Goal: Task Accomplishment & Management: Manage account settings

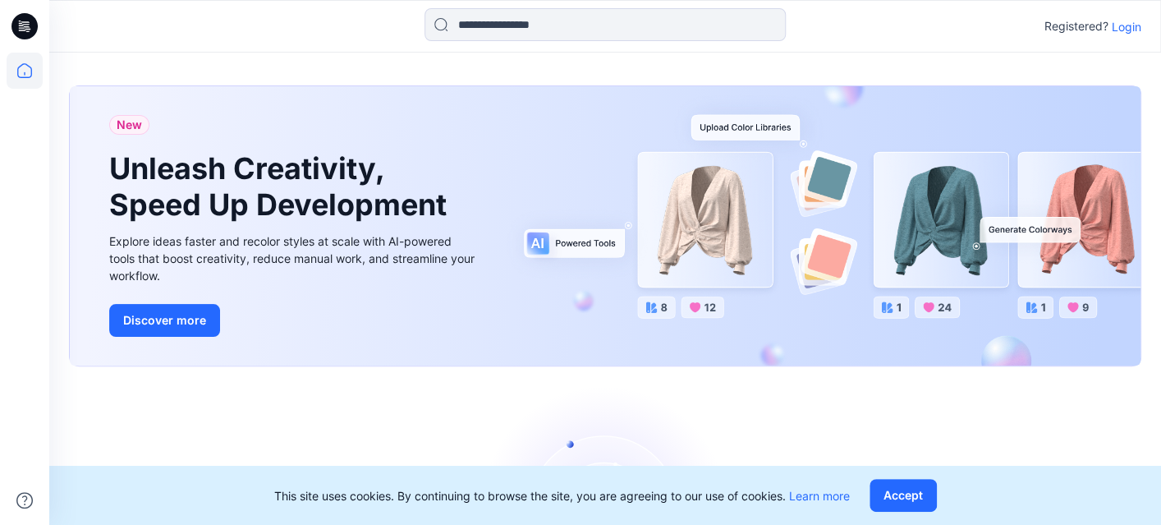
click at [1126, 26] on p "Login" at bounding box center [1127, 26] width 30 height 17
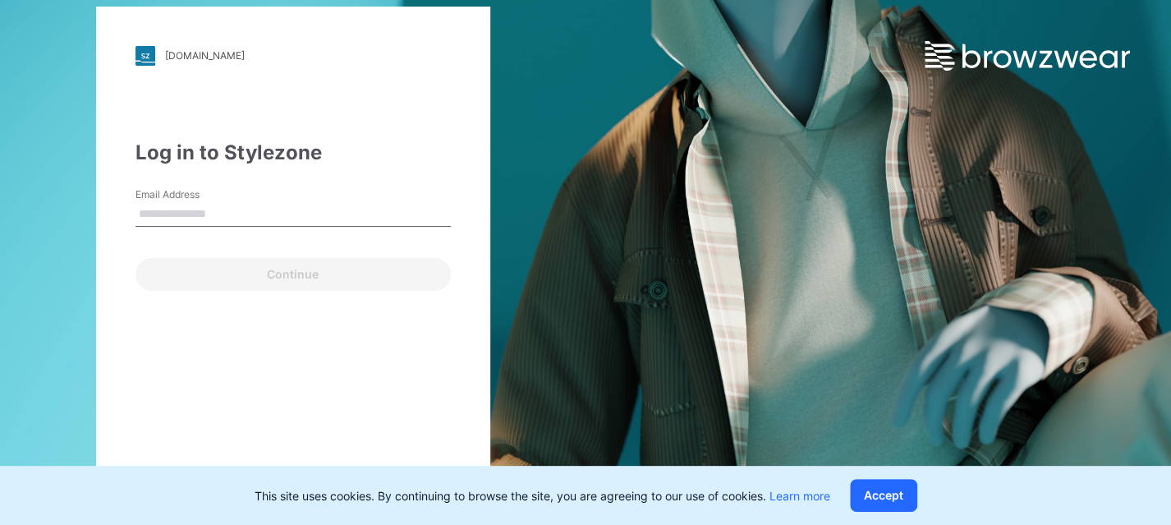
type input "**********"
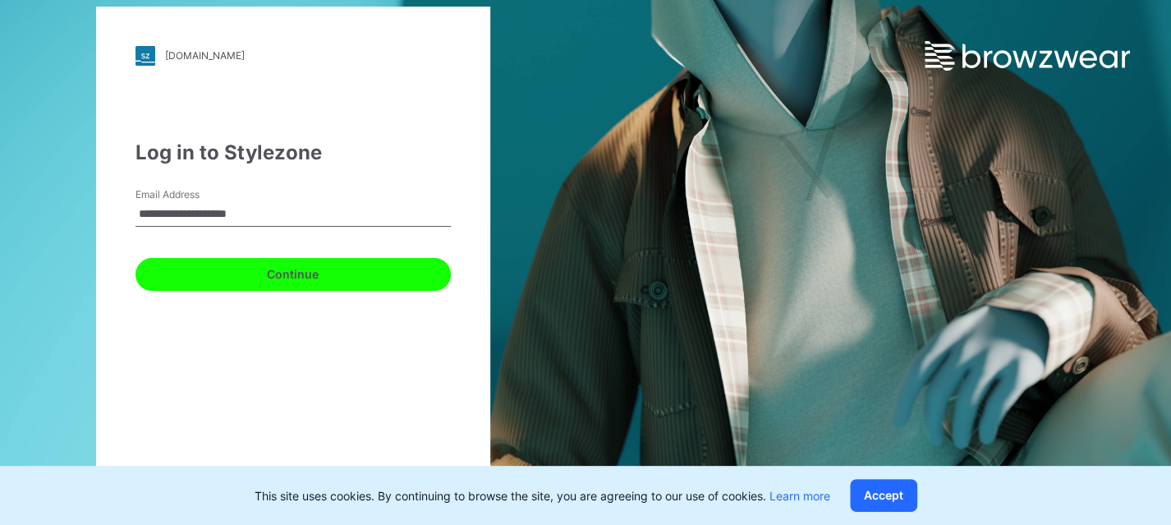
click at [264, 264] on button "Continue" at bounding box center [292, 274] width 315 height 33
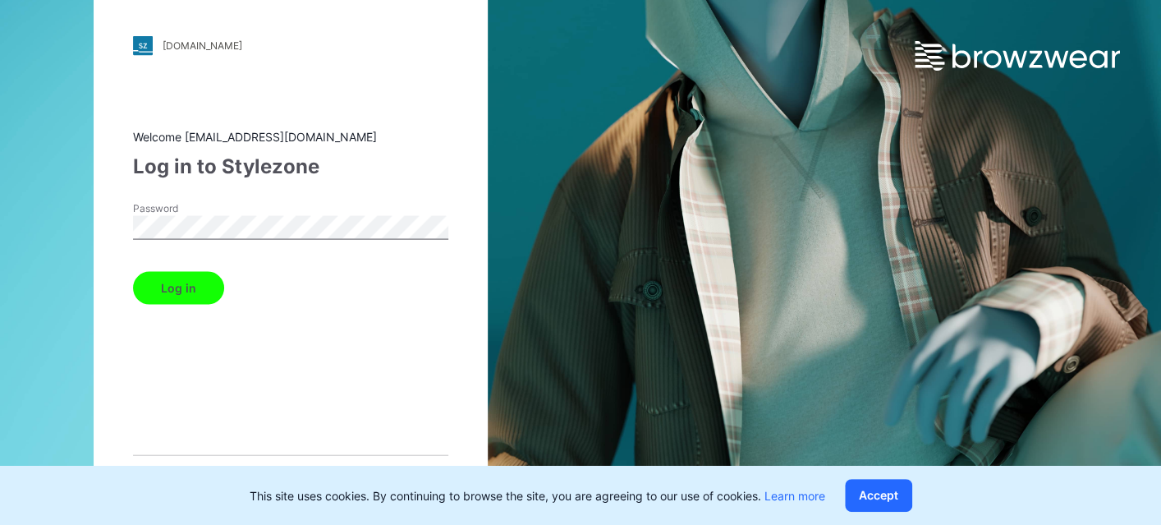
click at [171, 282] on button "Log in" at bounding box center [178, 287] width 91 height 33
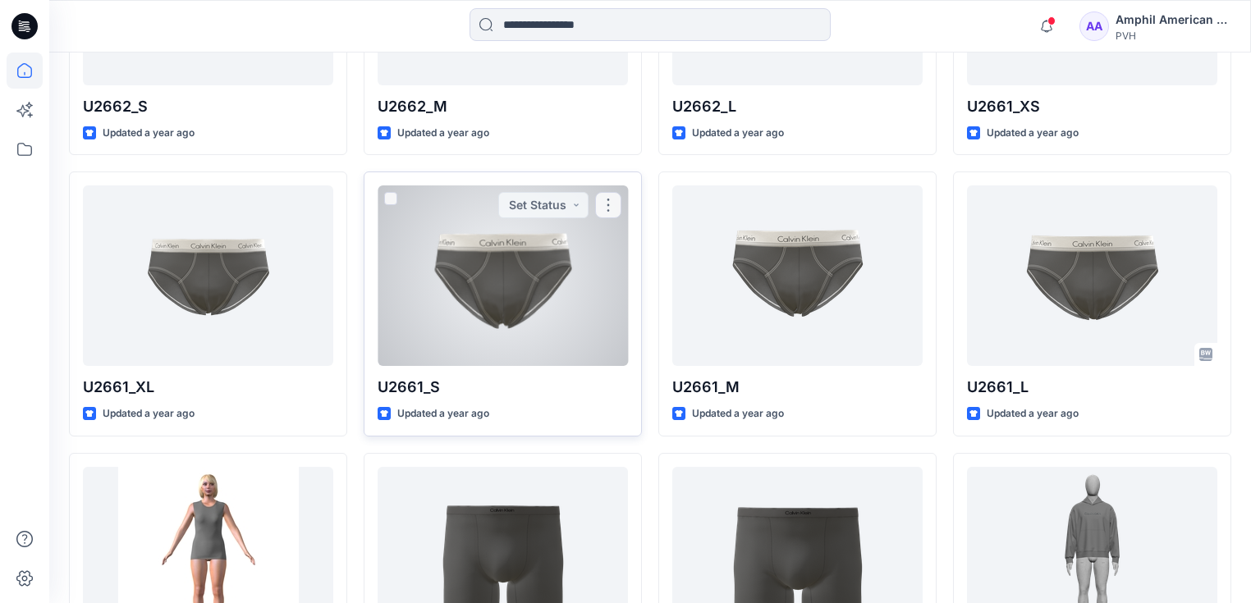
scroll to position [4010, 0]
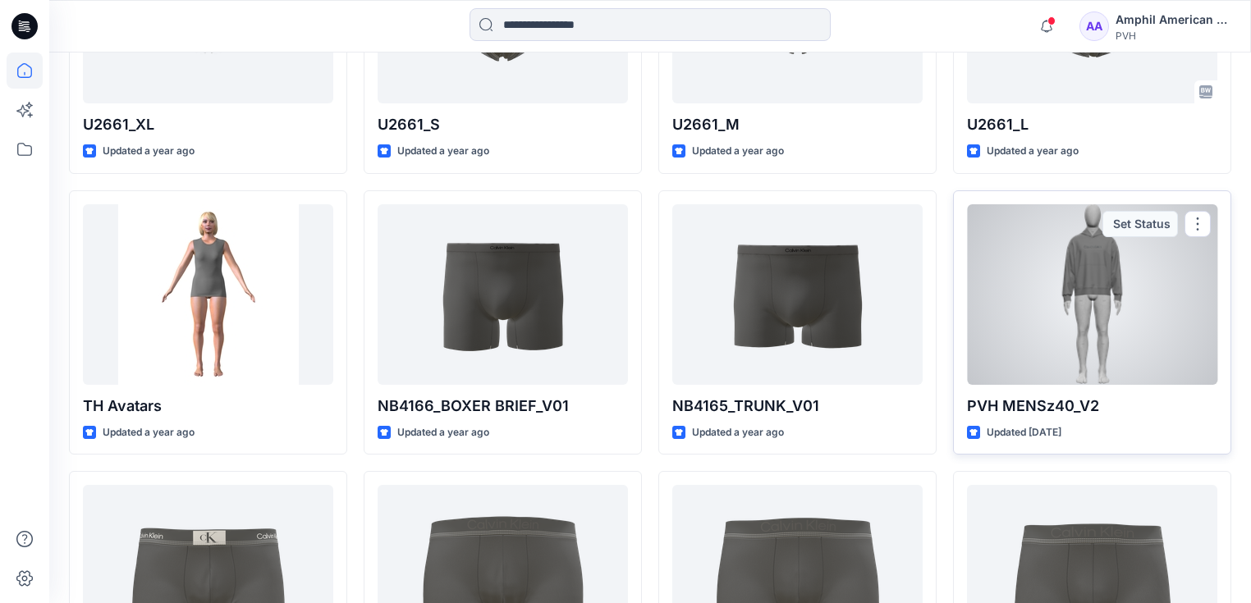
click at [1103, 309] on div at bounding box center [1092, 294] width 250 height 181
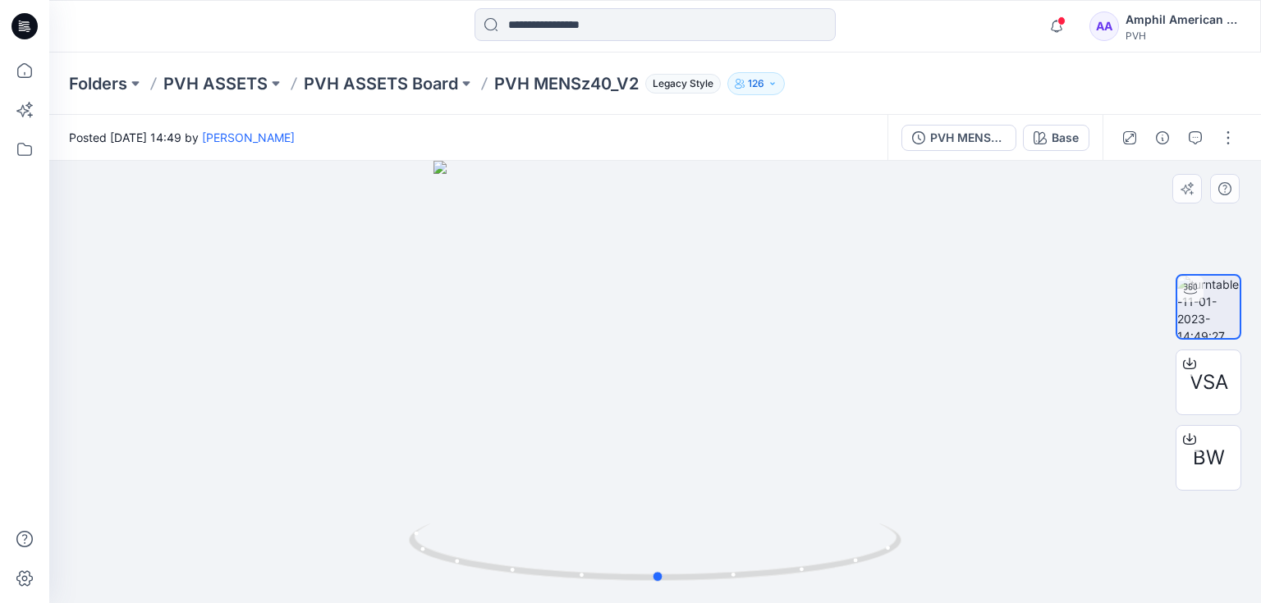
drag, startPoint x: 690, startPoint y: 431, endPoint x: 694, endPoint y: 473, distance: 42.0
click at [694, 473] on div at bounding box center [655, 382] width 1212 height 442
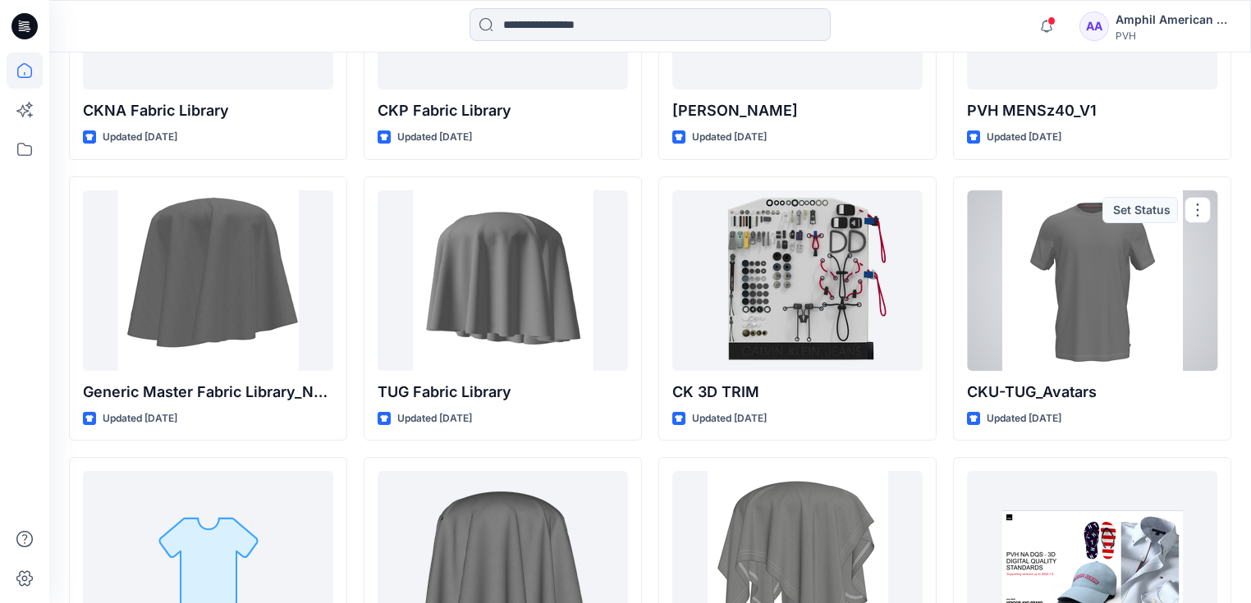
scroll to position [1459, 0]
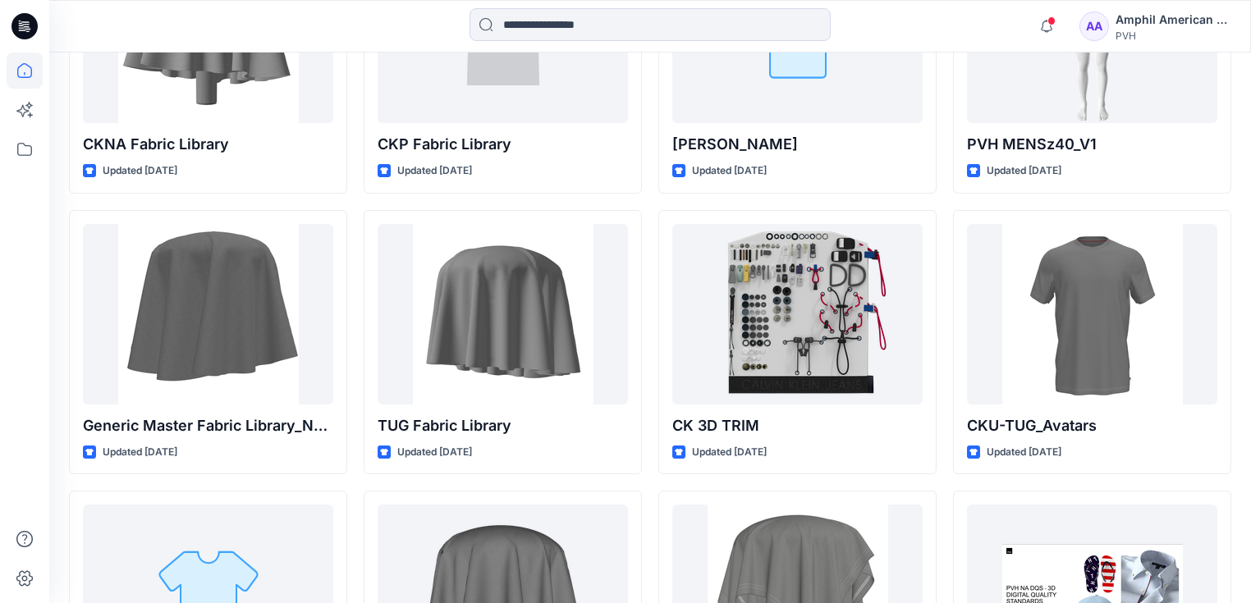
click at [1160, 20] on div "Amphil American Phil" at bounding box center [1173, 20] width 115 height 20
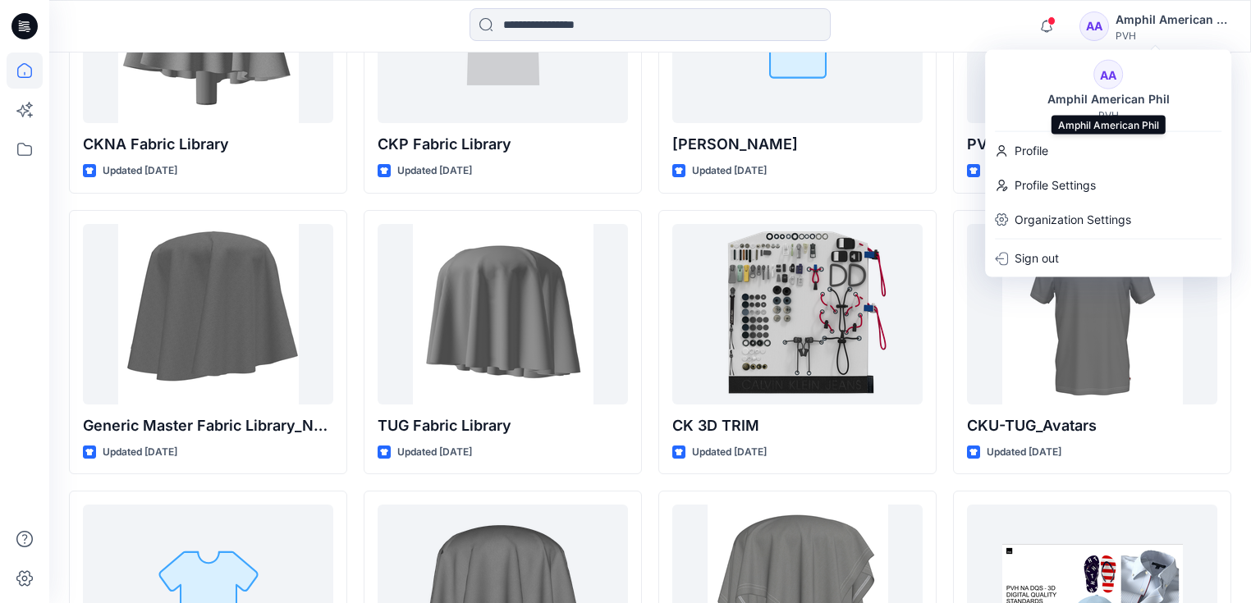
click at [1134, 99] on div "Amphil American Phil" at bounding box center [1109, 99] width 142 height 20
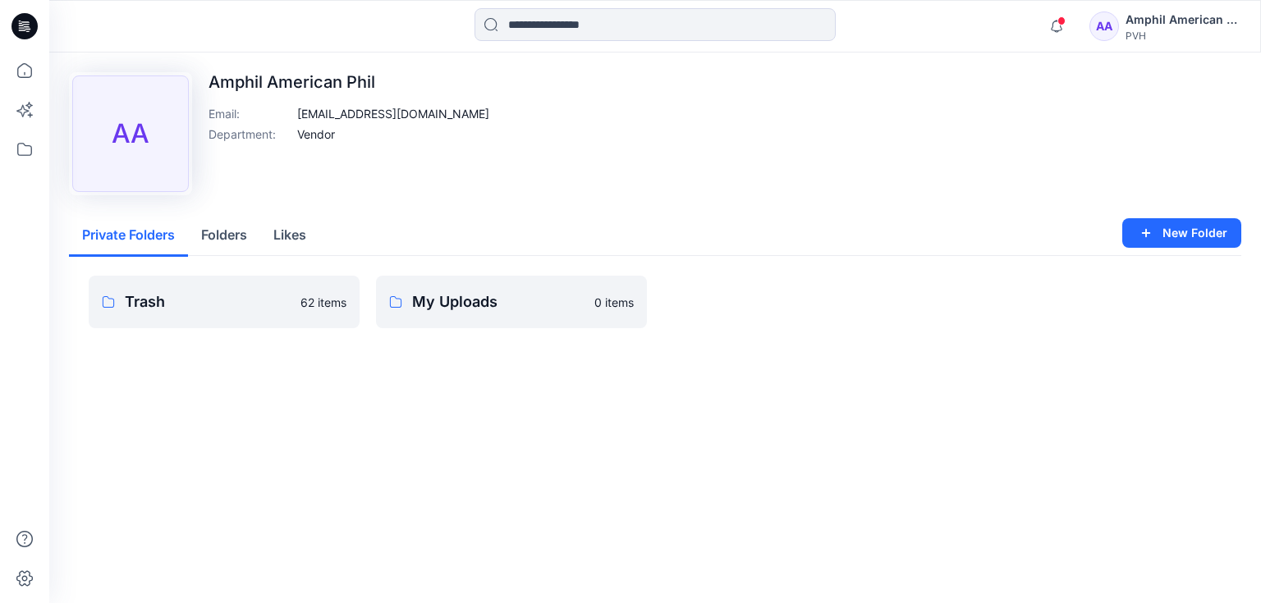
click at [1055, 145] on div "Upload Image AA Amphil American Phil Email : aptl.des@ap-group.com Department :…" at bounding box center [655, 133] width 1172 height 123
click at [1160, 25] on div "Amphil American Phil" at bounding box center [1183, 20] width 115 height 20
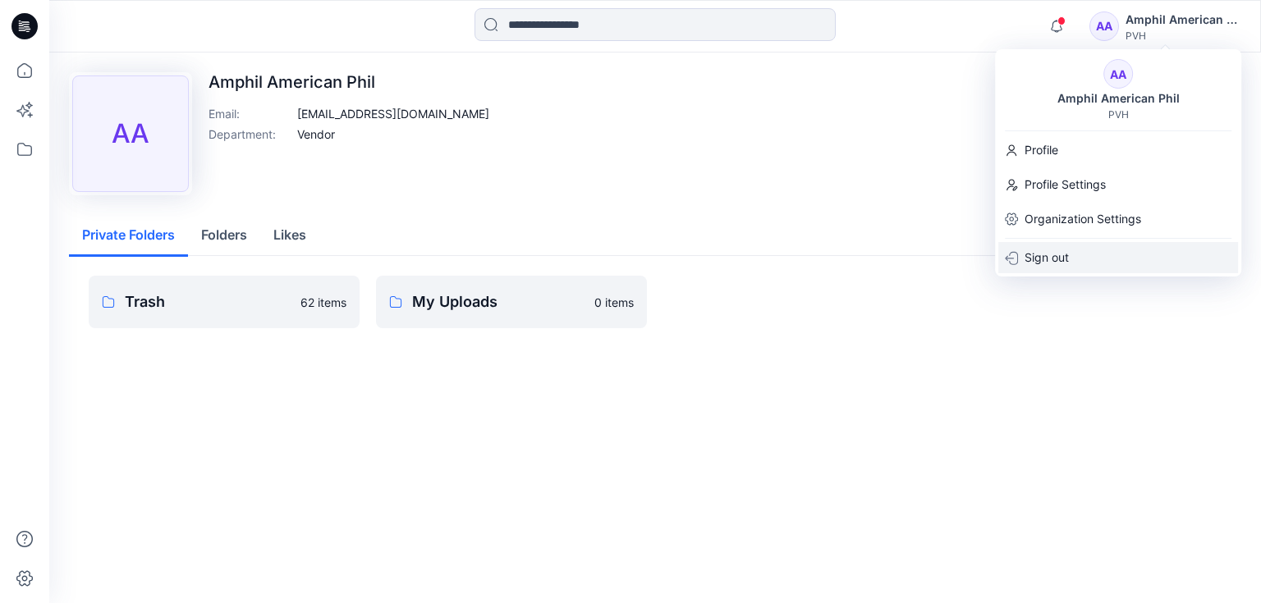
click at [1051, 263] on p "Sign out" at bounding box center [1047, 257] width 44 height 31
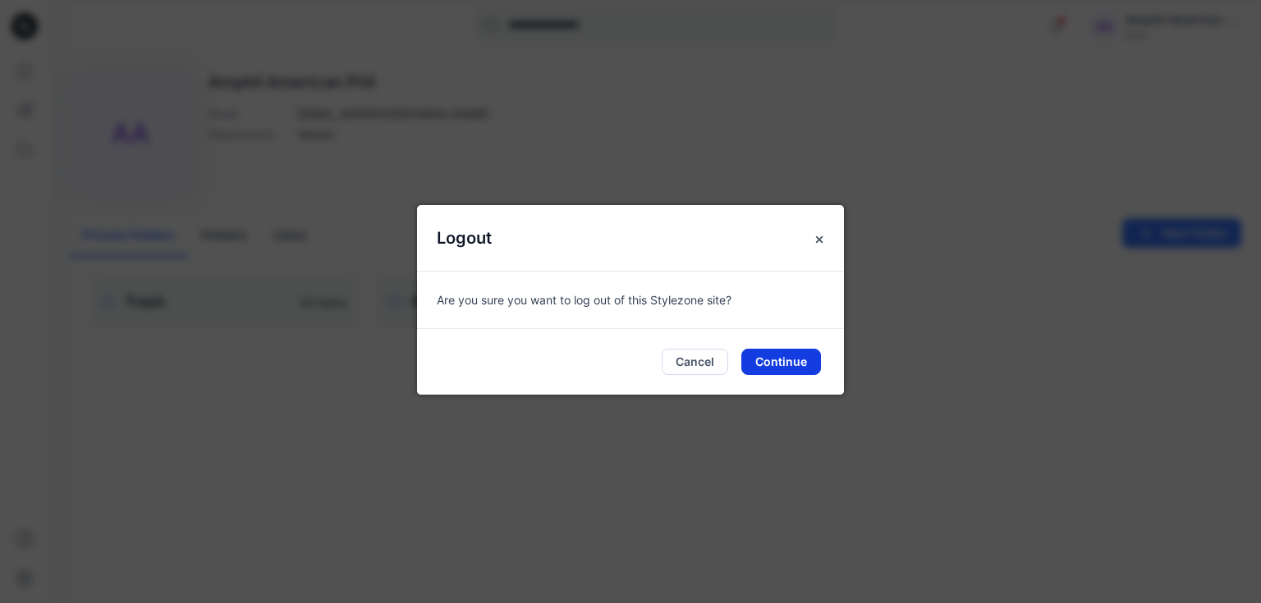
click at [795, 365] on button "Continue" at bounding box center [781, 362] width 80 height 26
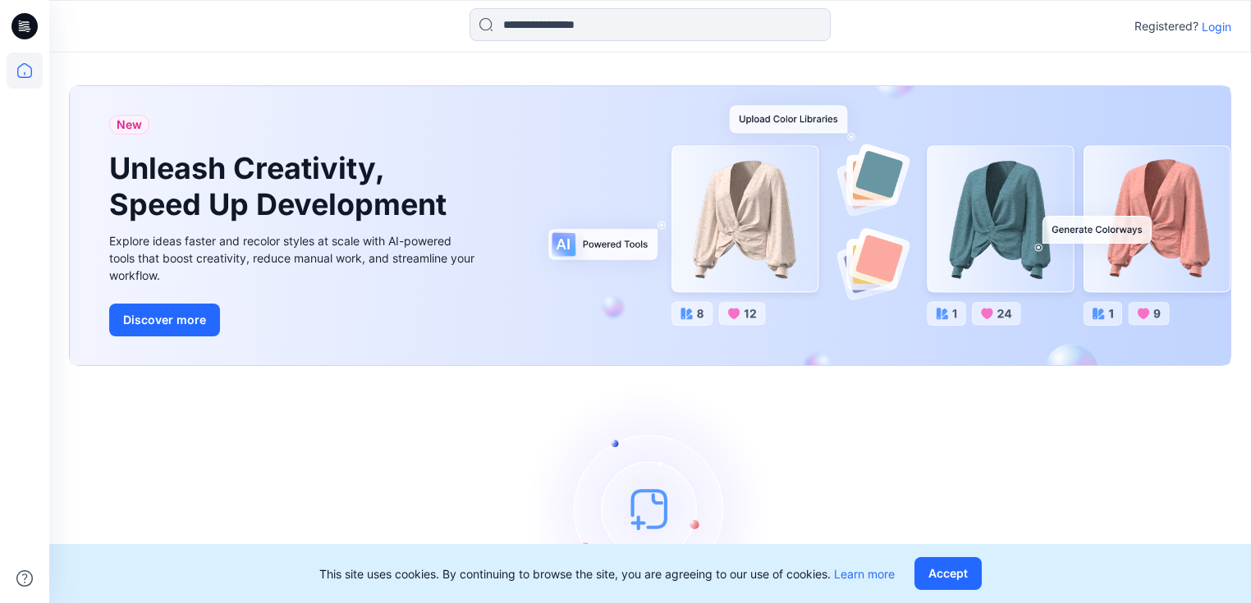
click at [1225, 30] on p "Login" at bounding box center [1217, 26] width 30 height 17
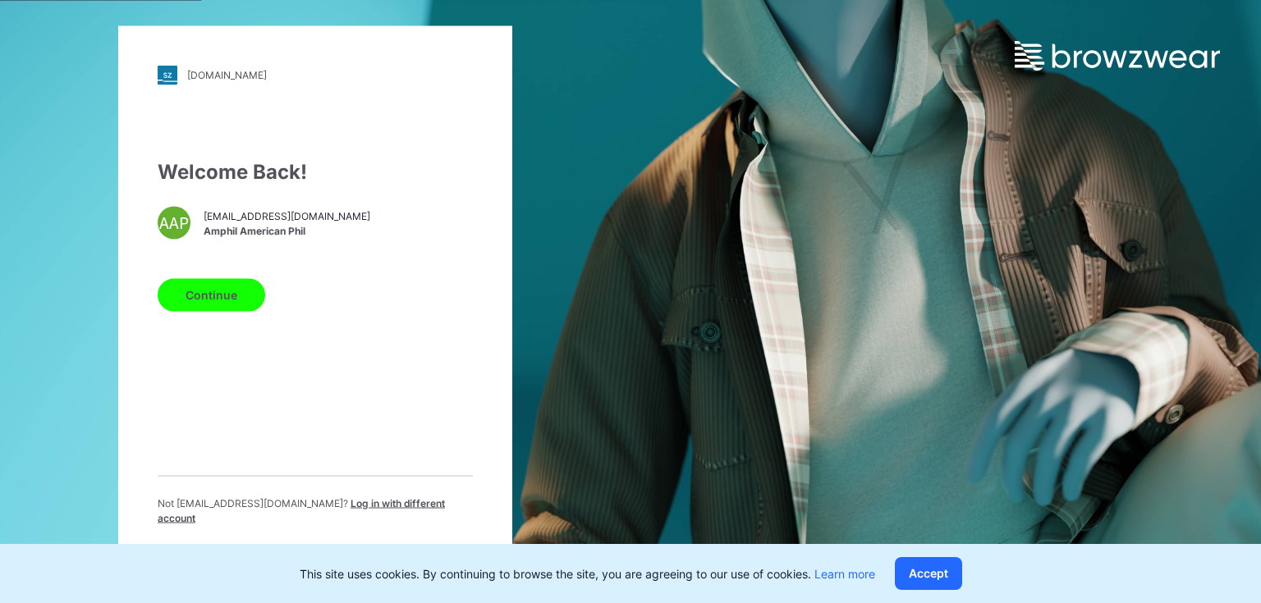
click at [236, 306] on button "Continue" at bounding box center [212, 294] width 108 height 33
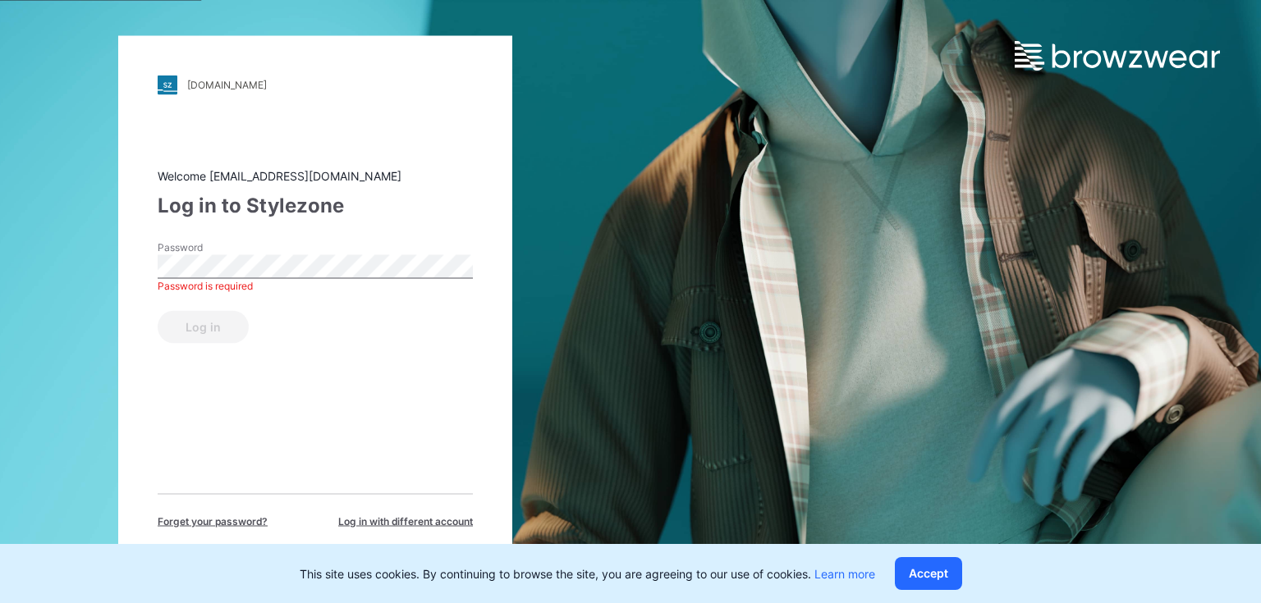
click at [165, 392] on div "Welcome aptl.des@ap-group.com Log in to Stylezone Password Password is required…" at bounding box center [315, 348] width 315 height 362
click at [199, 322] on button "Log in" at bounding box center [203, 326] width 91 height 33
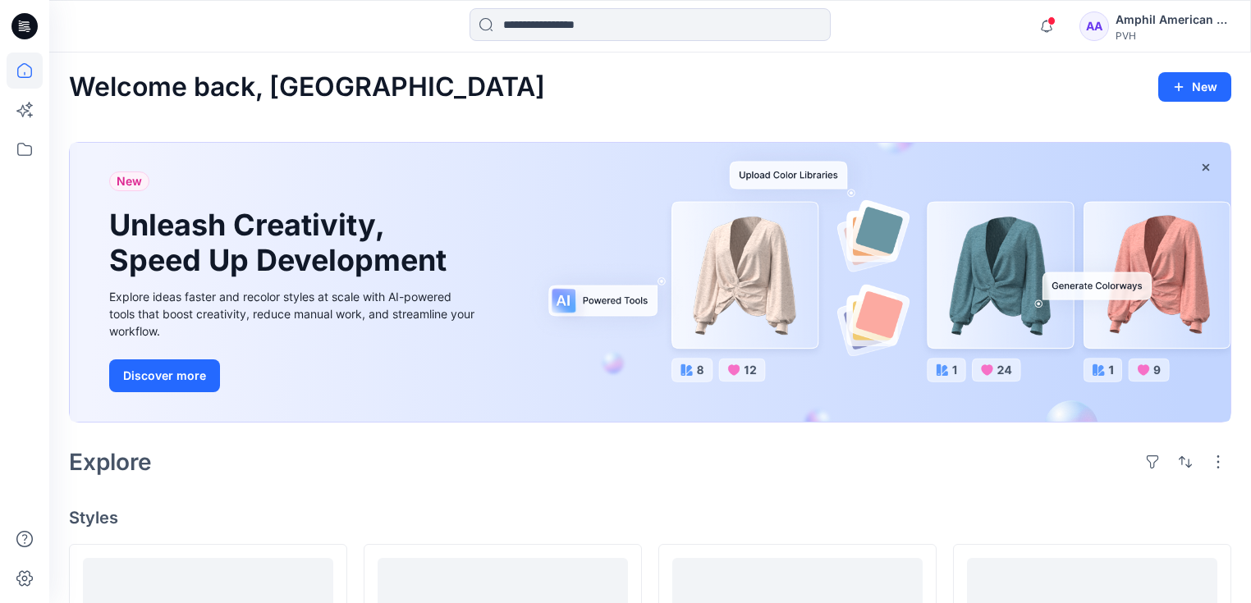
click at [1218, 23] on div "Amphil American Phil" at bounding box center [1173, 20] width 115 height 20
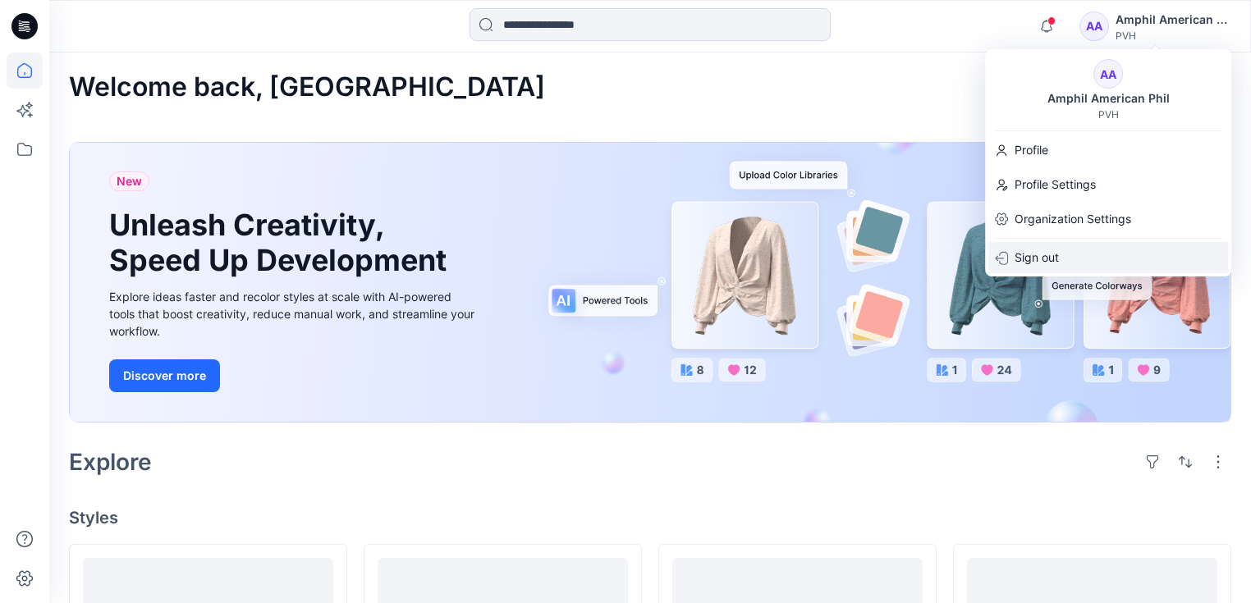
click at [1031, 264] on p "Sign out" at bounding box center [1037, 257] width 44 height 31
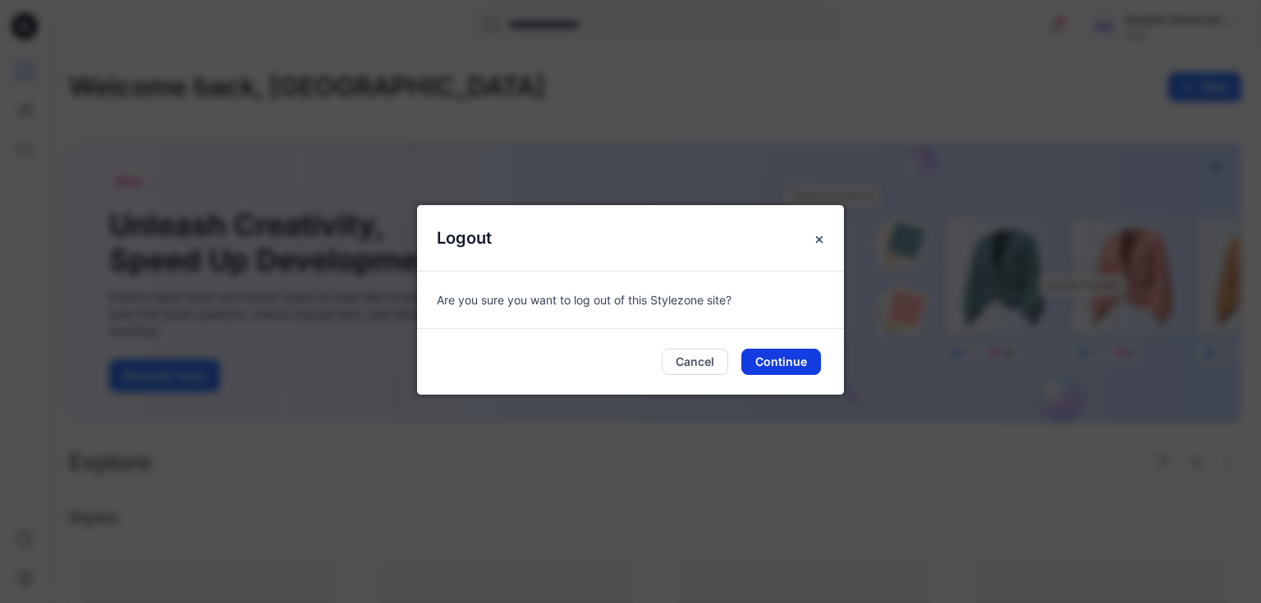
click at [773, 362] on button "Continue" at bounding box center [781, 362] width 80 height 26
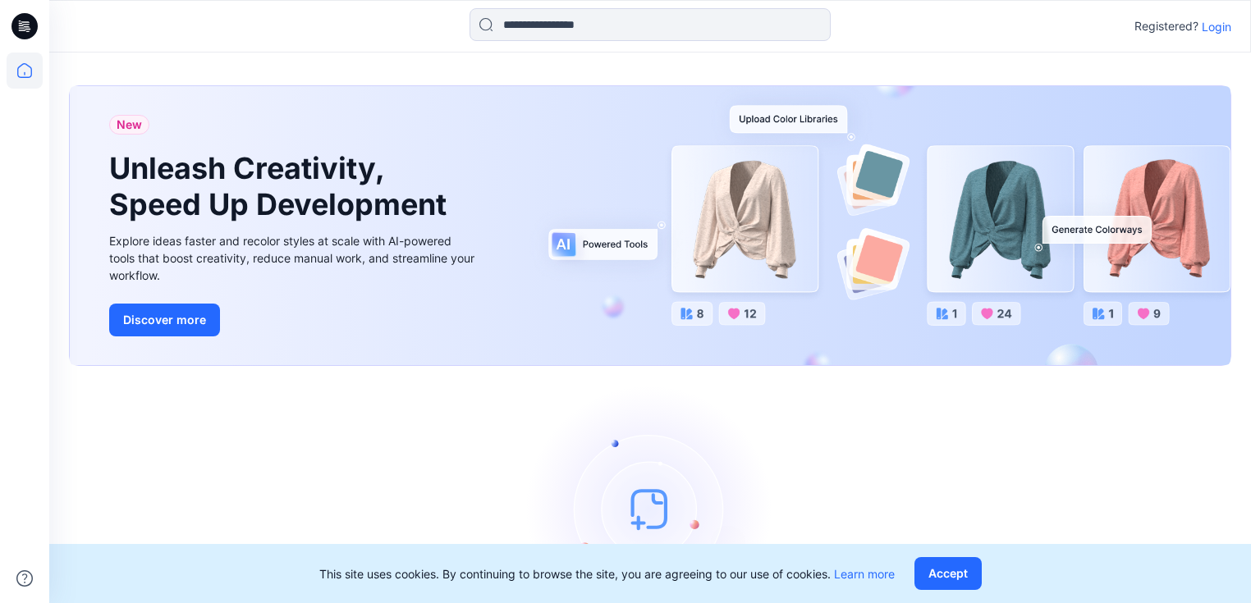
click at [1215, 21] on p "Login" at bounding box center [1217, 26] width 30 height 17
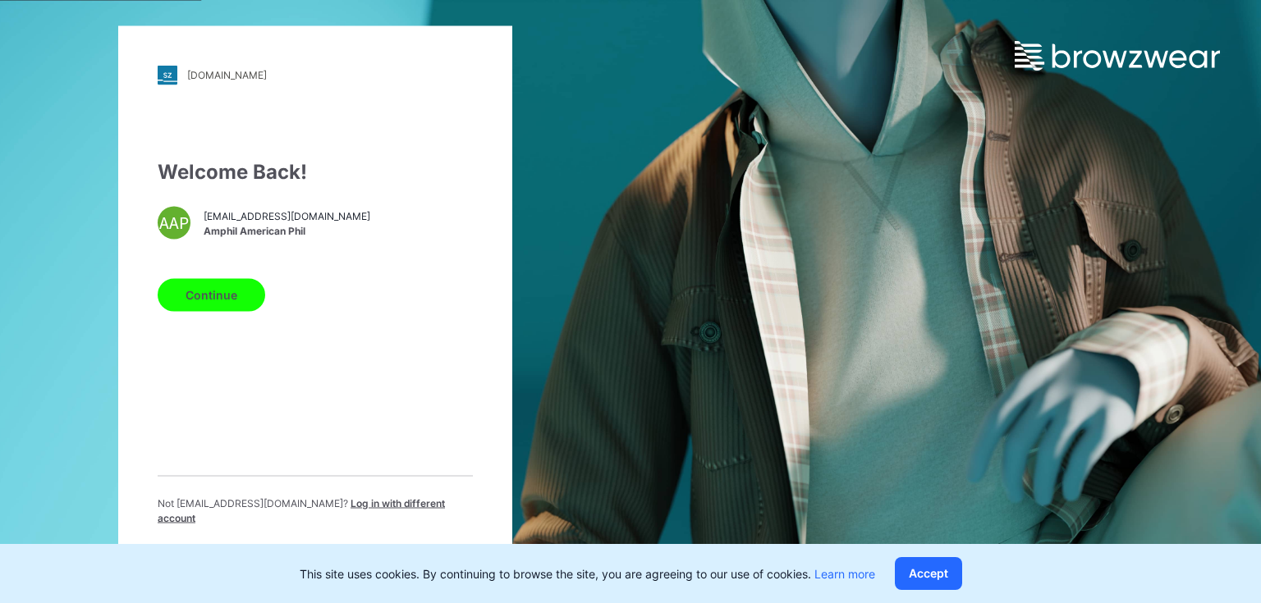
click at [214, 305] on button "Continue" at bounding box center [212, 294] width 108 height 33
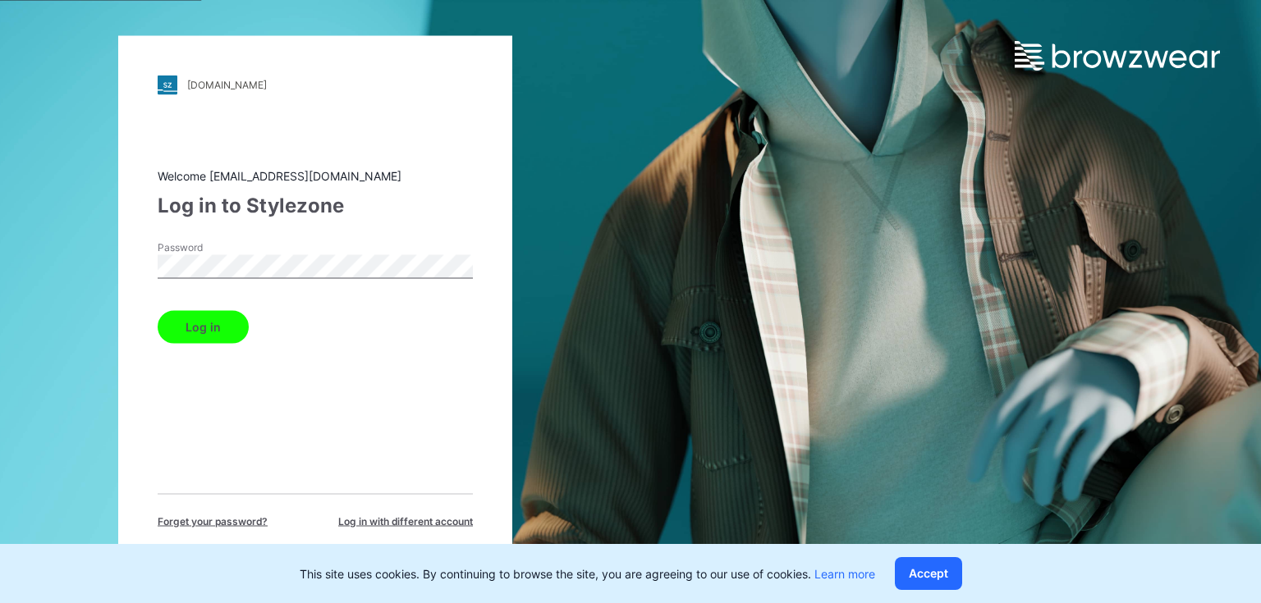
click at [374, 307] on div "Log in" at bounding box center [315, 323] width 315 height 39
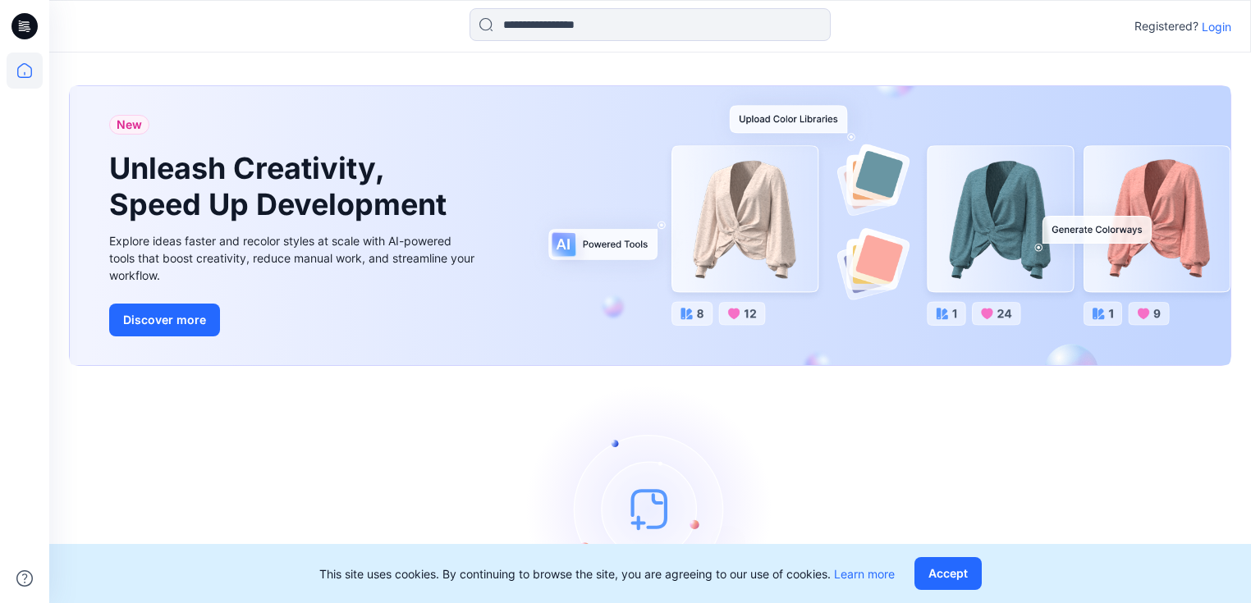
click at [1215, 26] on p "Login" at bounding box center [1217, 26] width 30 height 17
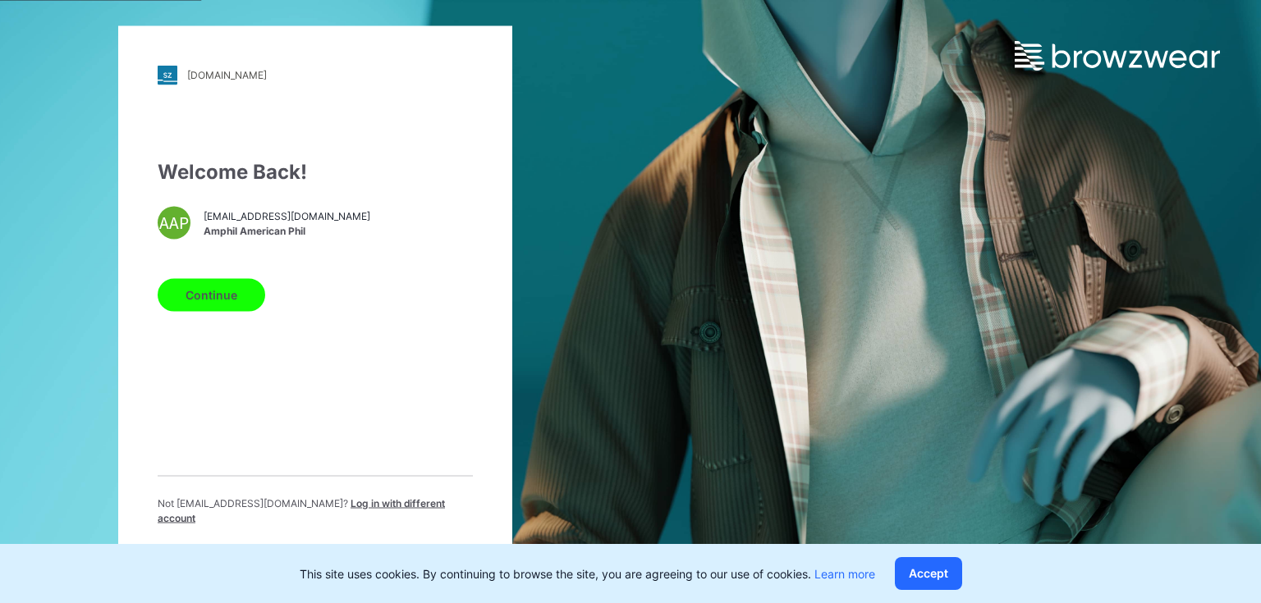
click at [209, 307] on button "Continue" at bounding box center [212, 294] width 108 height 33
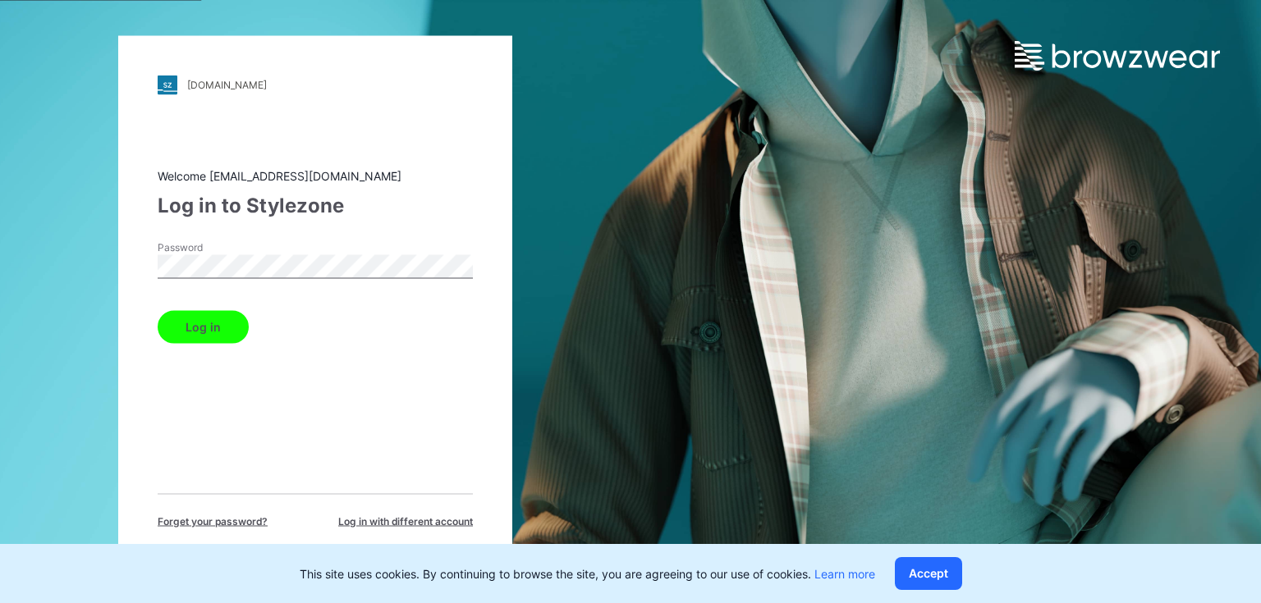
click at [213, 322] on button "Log in" at bounding box center [203, 326] width 91 height 33
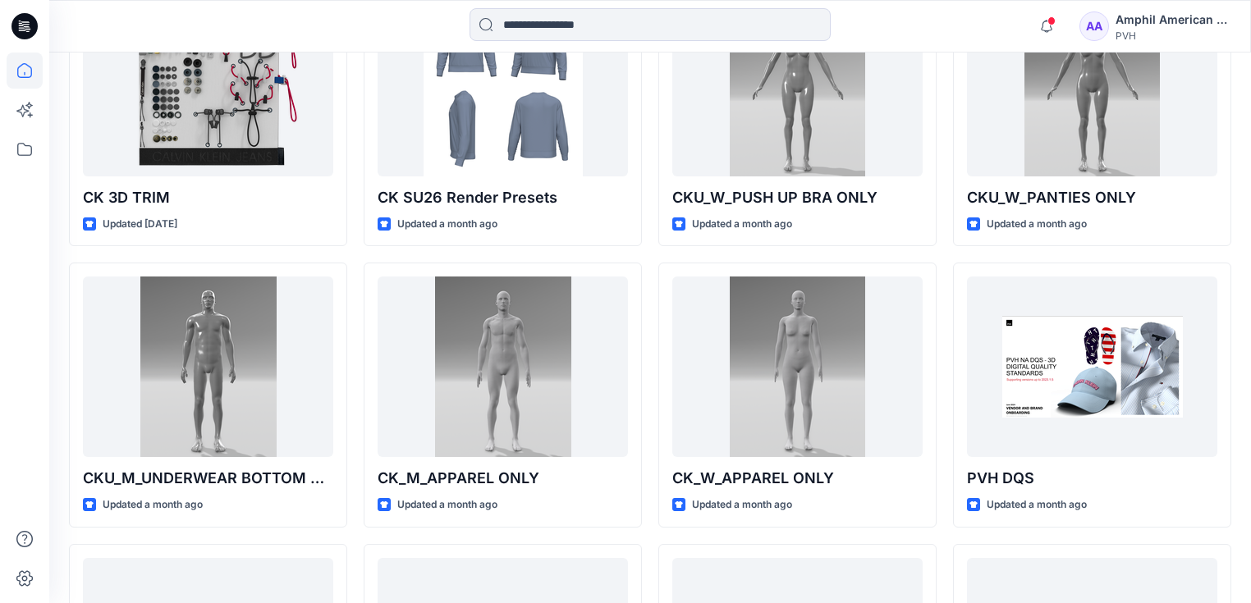
scroll to position [680, 0]
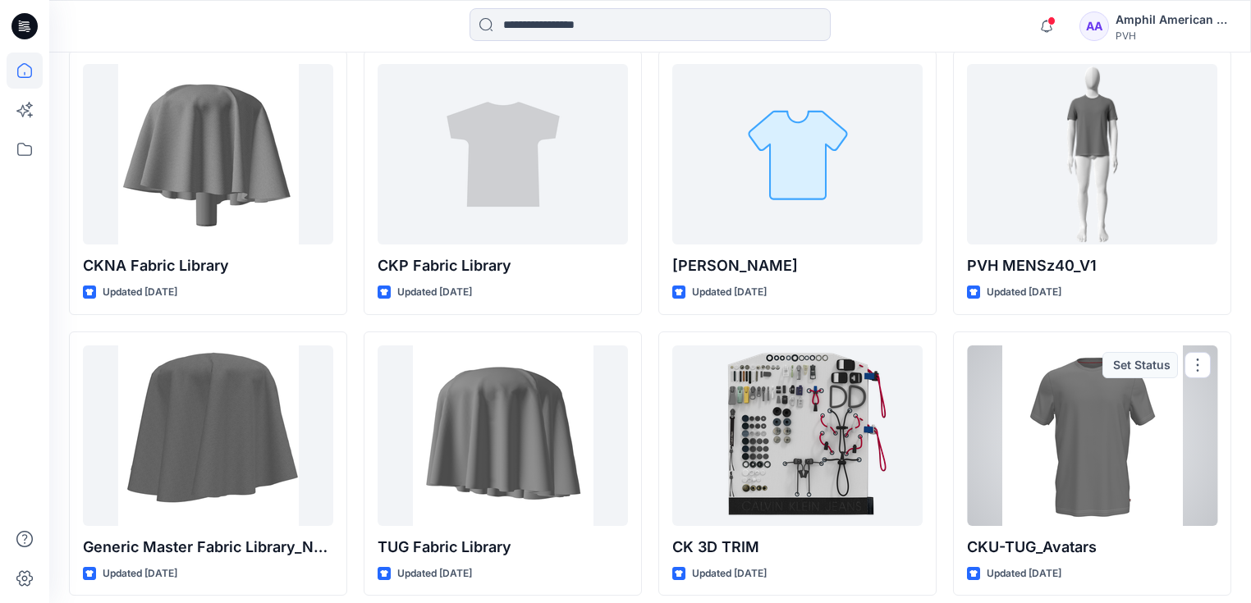
scroll to position [1337, 0]
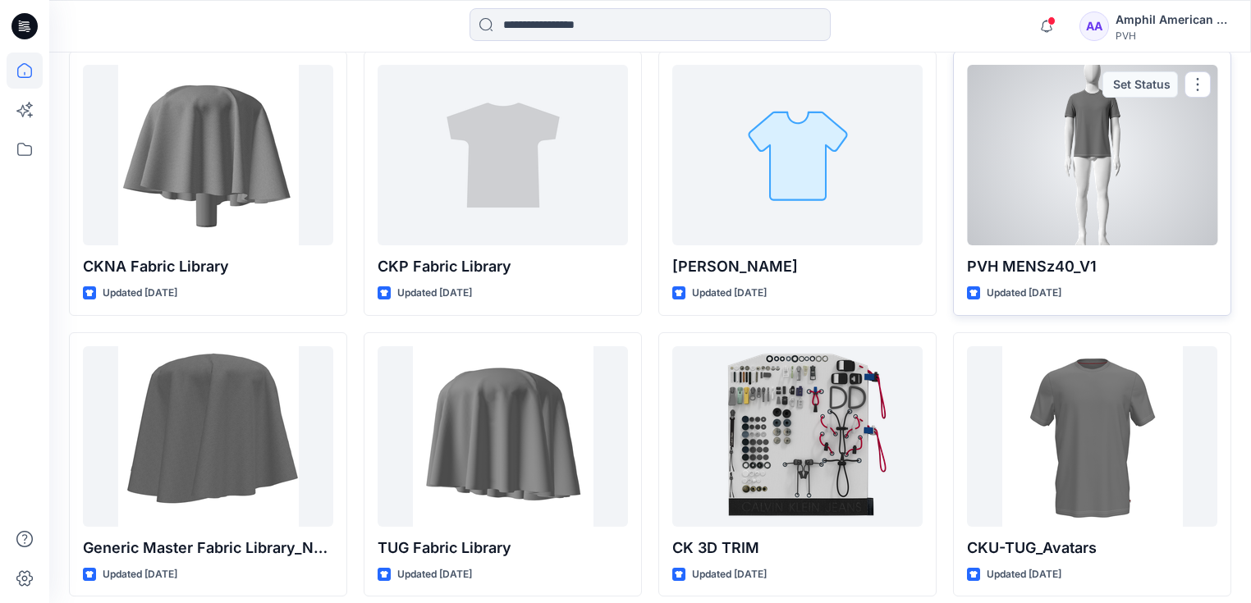
click at [1103, 186] on div at bounding box center [1092, 155] width 250 height 181
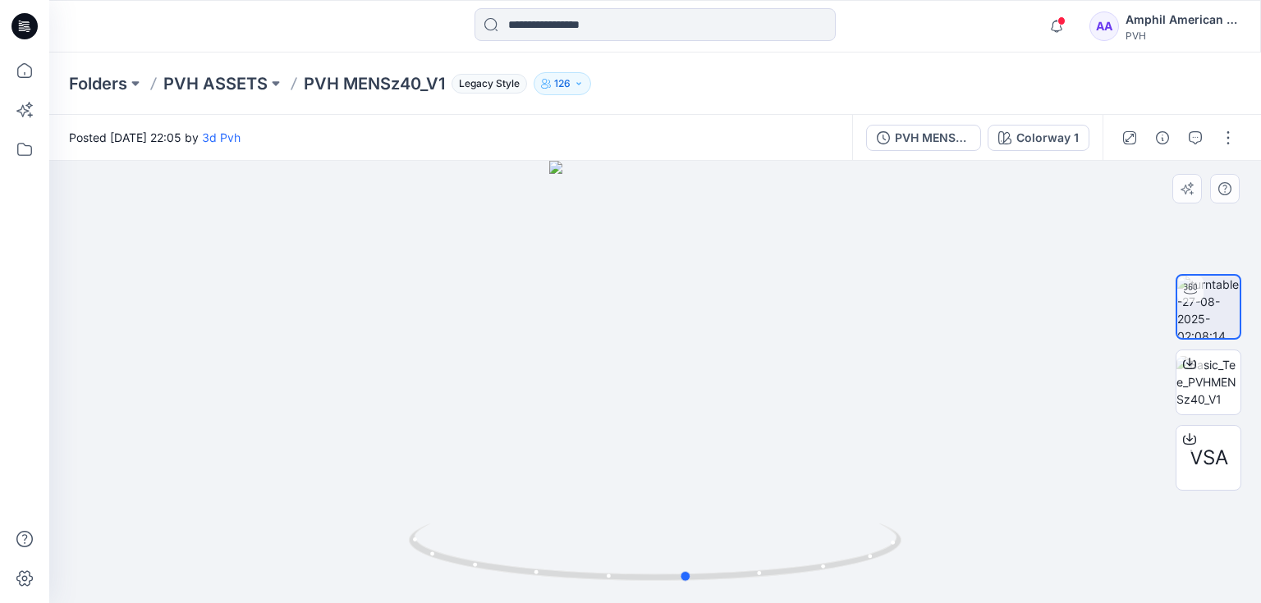
drag, startPoint x: 733, startPoint y: 512, endPoint x: 765, endPoint y: 443, distance: 76.0
click at [765, 443] on div at bounding box center [655, 382] width 1212 height 442
drag, startPoint x: 699, startPoint y: 498, endPoint x: 699, endPoint y: 418, distance: 80.5
click at [699, 418] on div at bounding box center [655, 382] width 1212 height 442
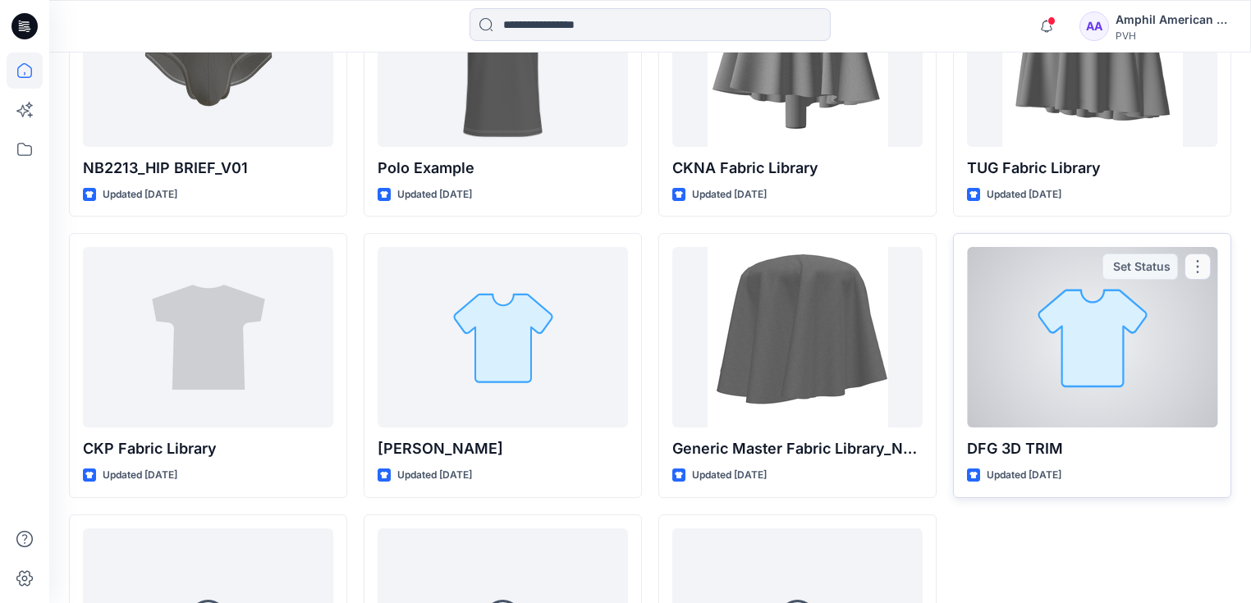
scroll to position [6809, 0]
